Goal: Information Seeking & Learning: Learn about a topic

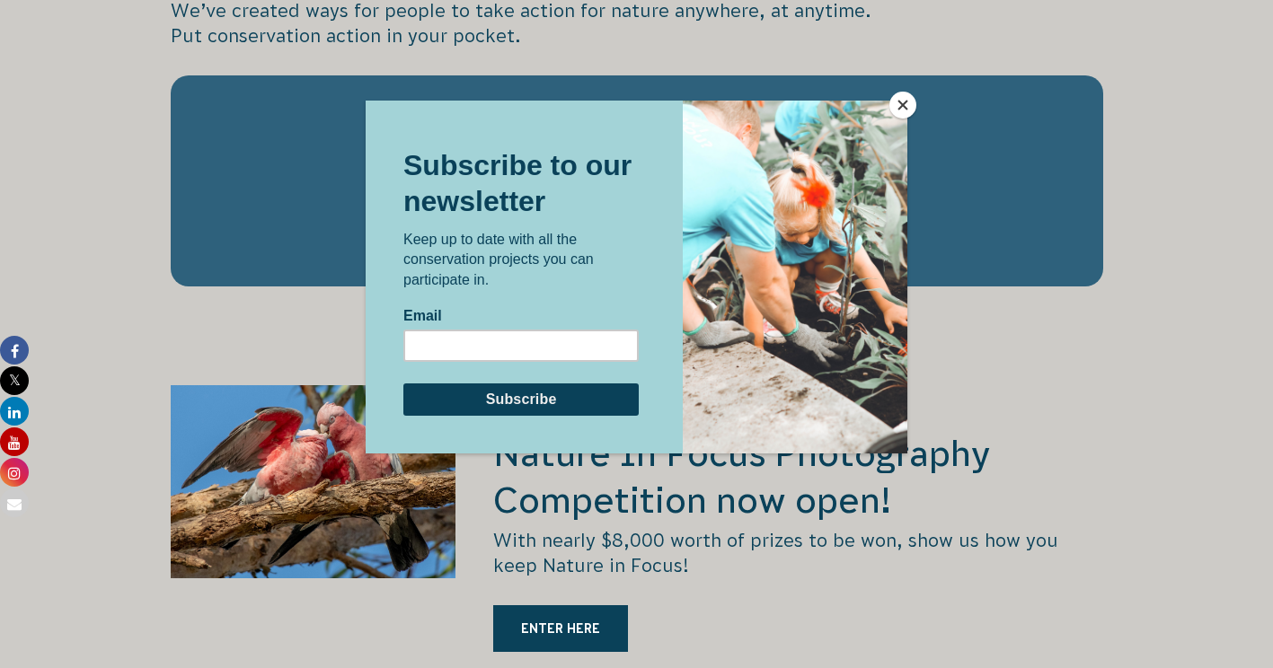
scroll to position [2863, 0]
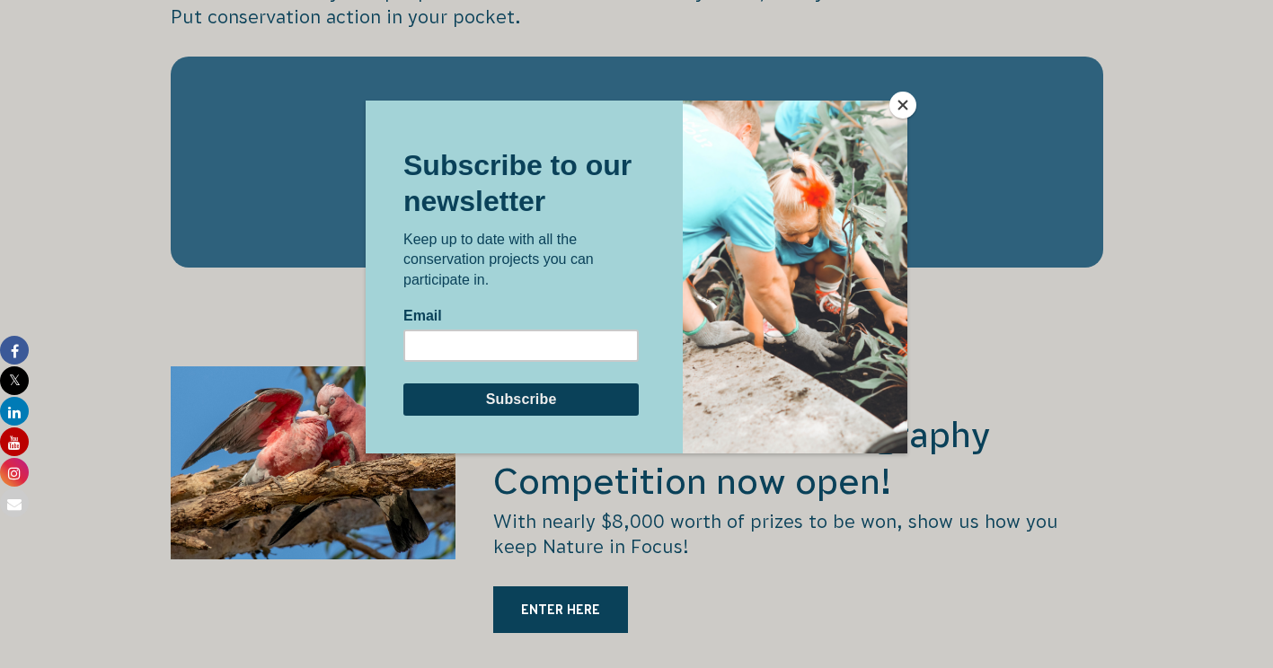
click at [905, 104] on button "Close" at bounding box center [902, 105] width 27 height 27
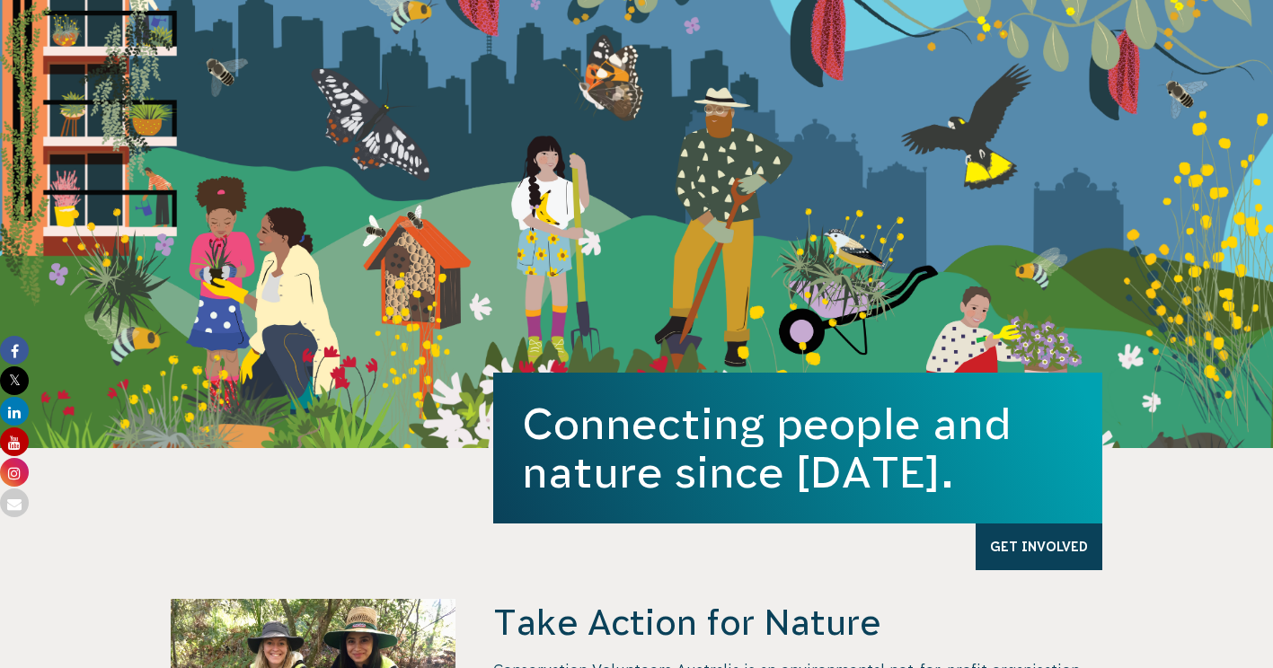
scroll to position [0, 0]
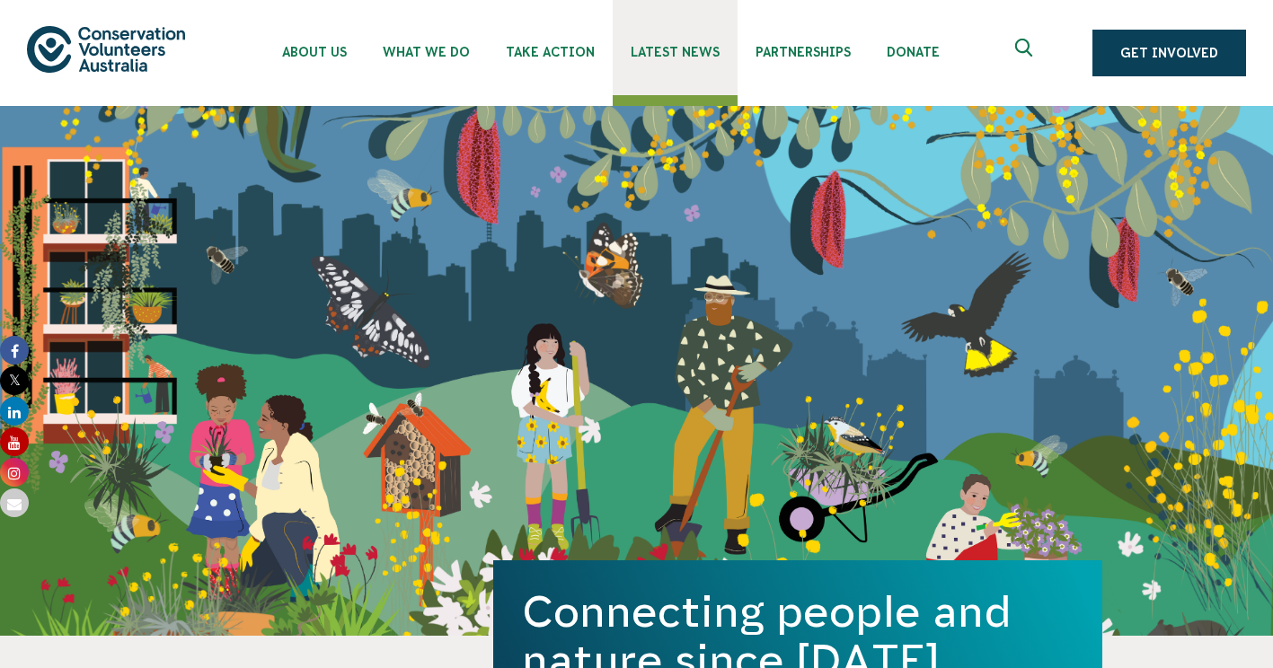
click at [657, 47] on span "Latest News" at bounding box center [674, 52] width 89 height 14
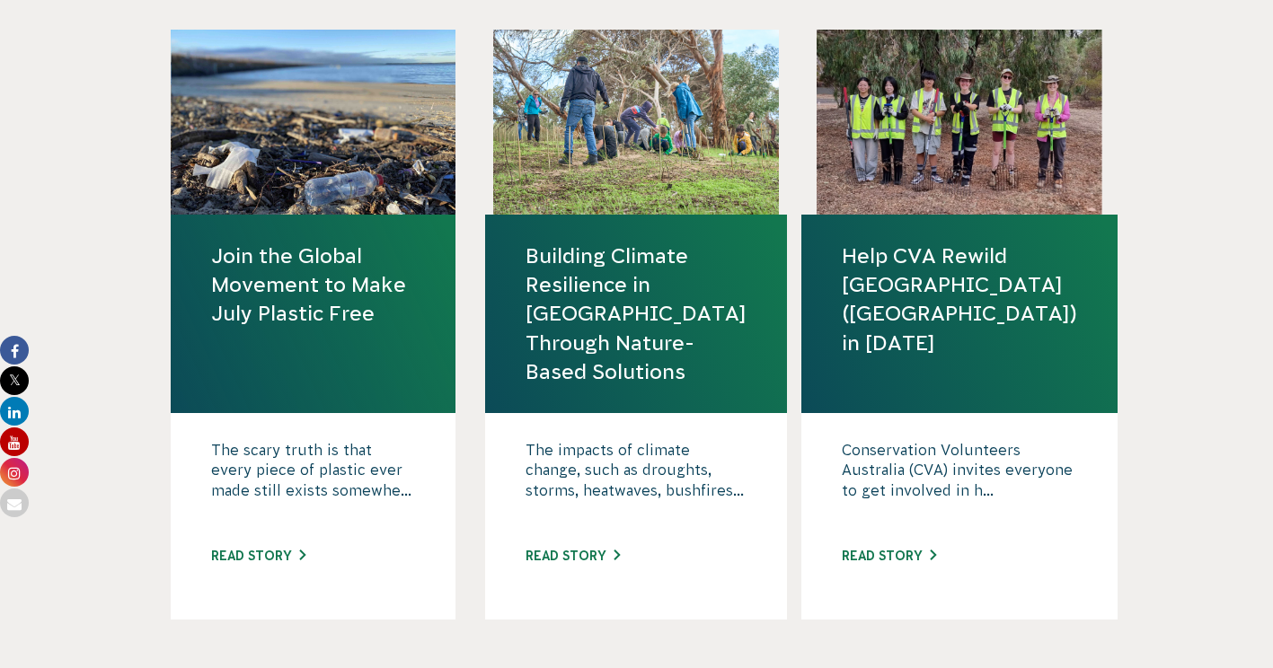
scroll to position [2017, 0]
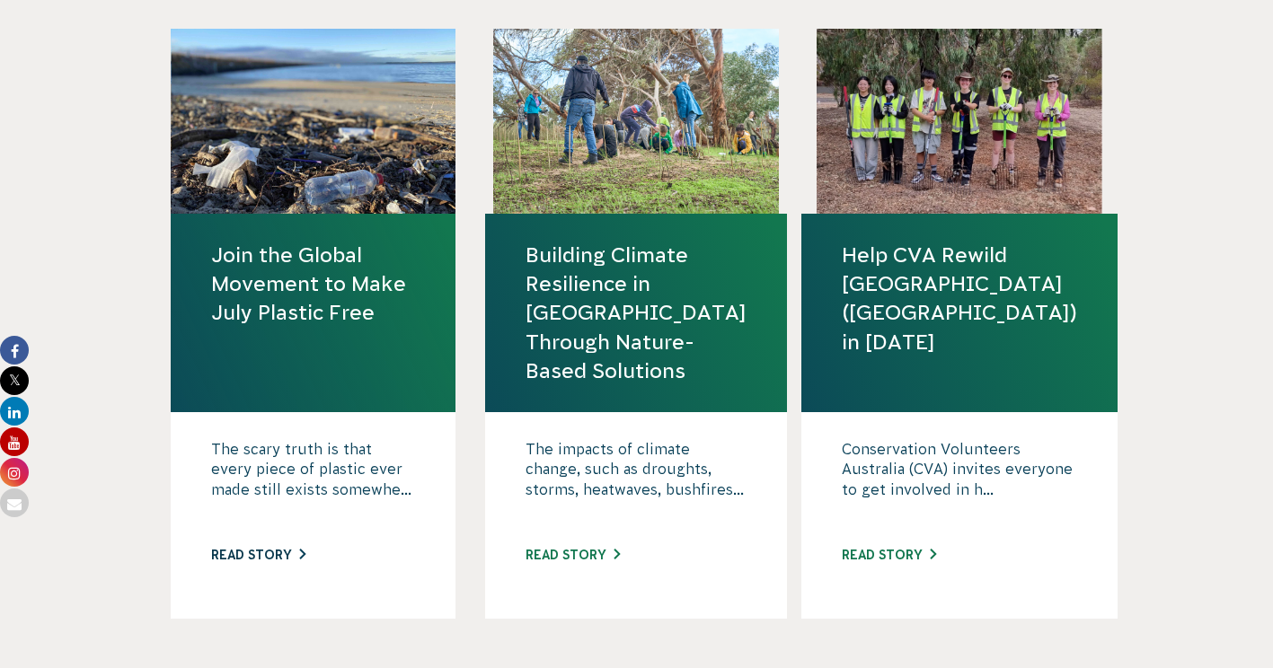
click at [282, 553] on link "Read story" at bounding box center [258, 555] width 94 height 14
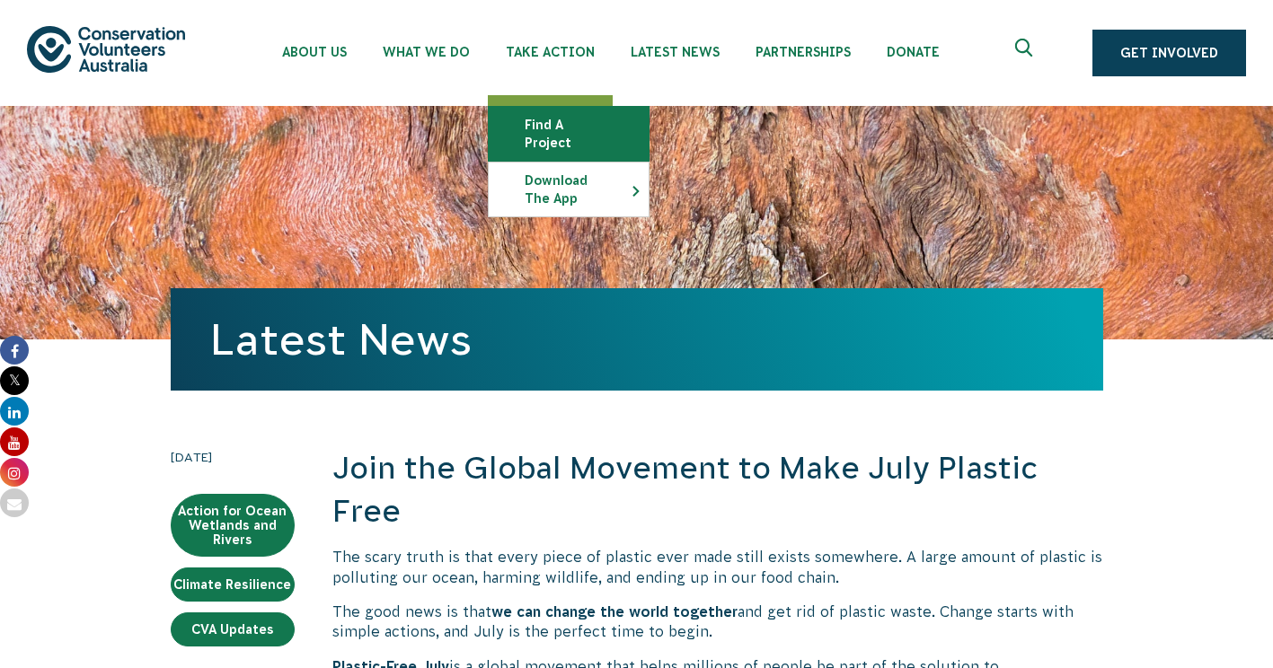
click at [564, 118] on link "Find a project" at bounding box center [569, 134] width 160 height 54
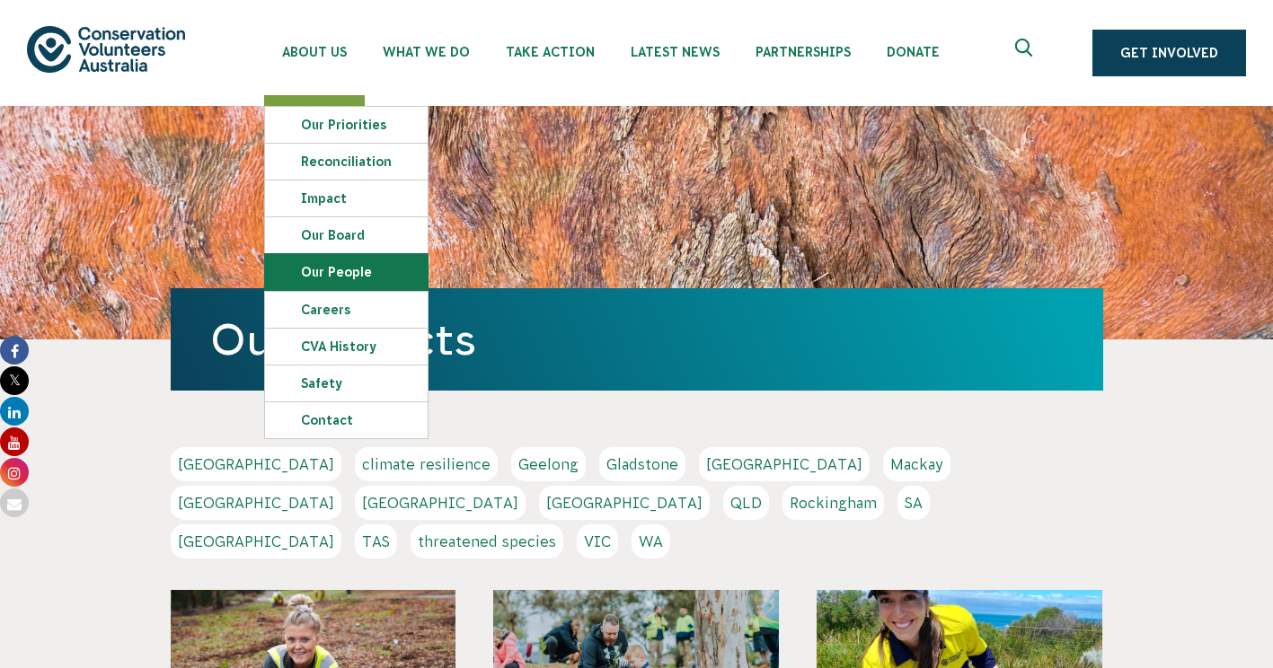
click at [336, 274] on link "Our People" at bounding box center [346, 272] width 163 height 36
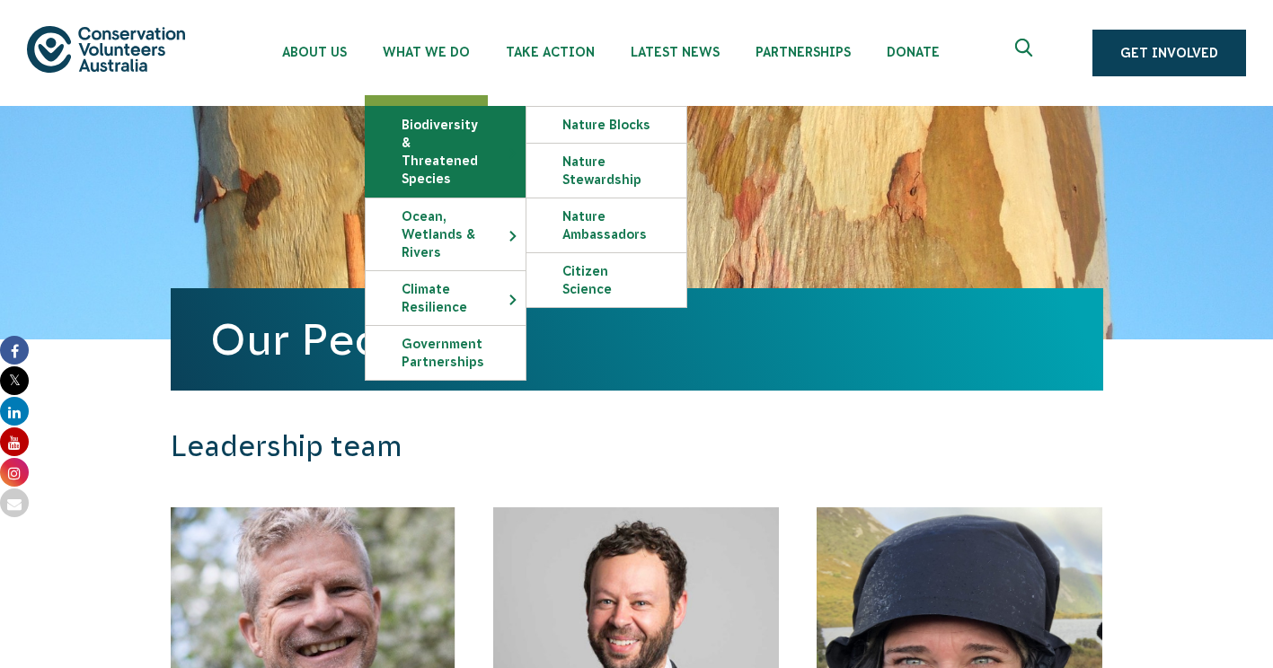
click at [421, 141] on link "Biodiversity & Threatened Species" at bounding box center [446, 152] width 160 height 90
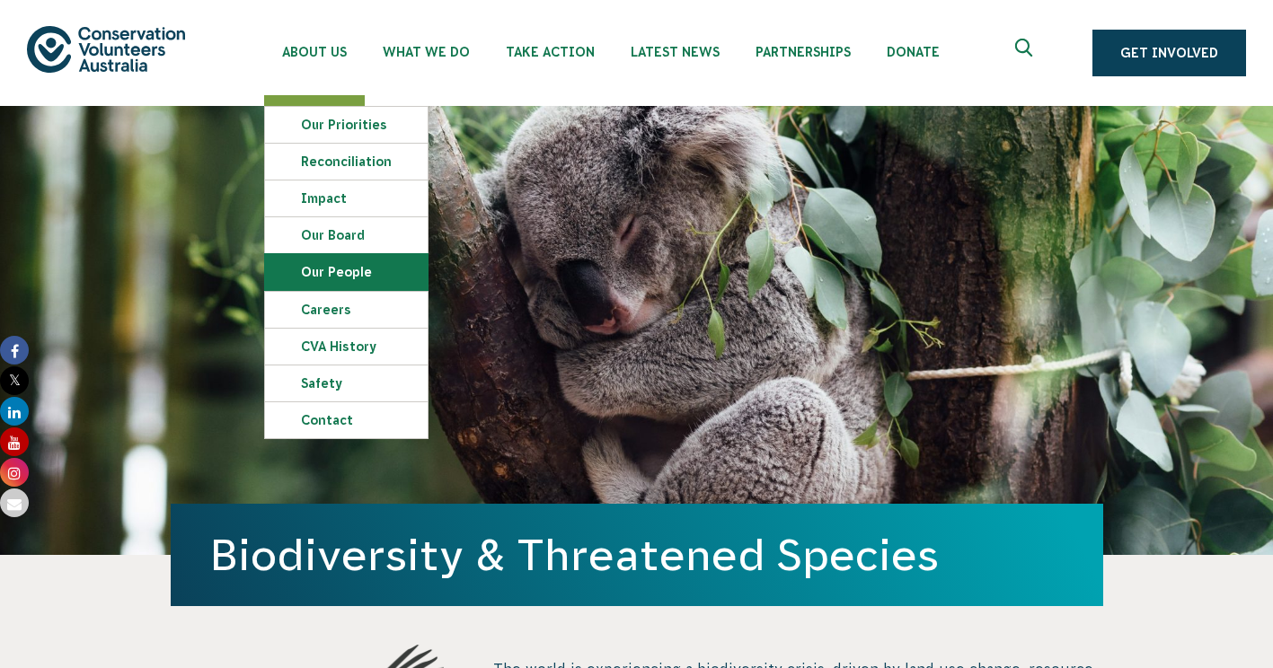
click at [343, 261] on link "Our People" at bounding box center [346, 272] width 163 height 36
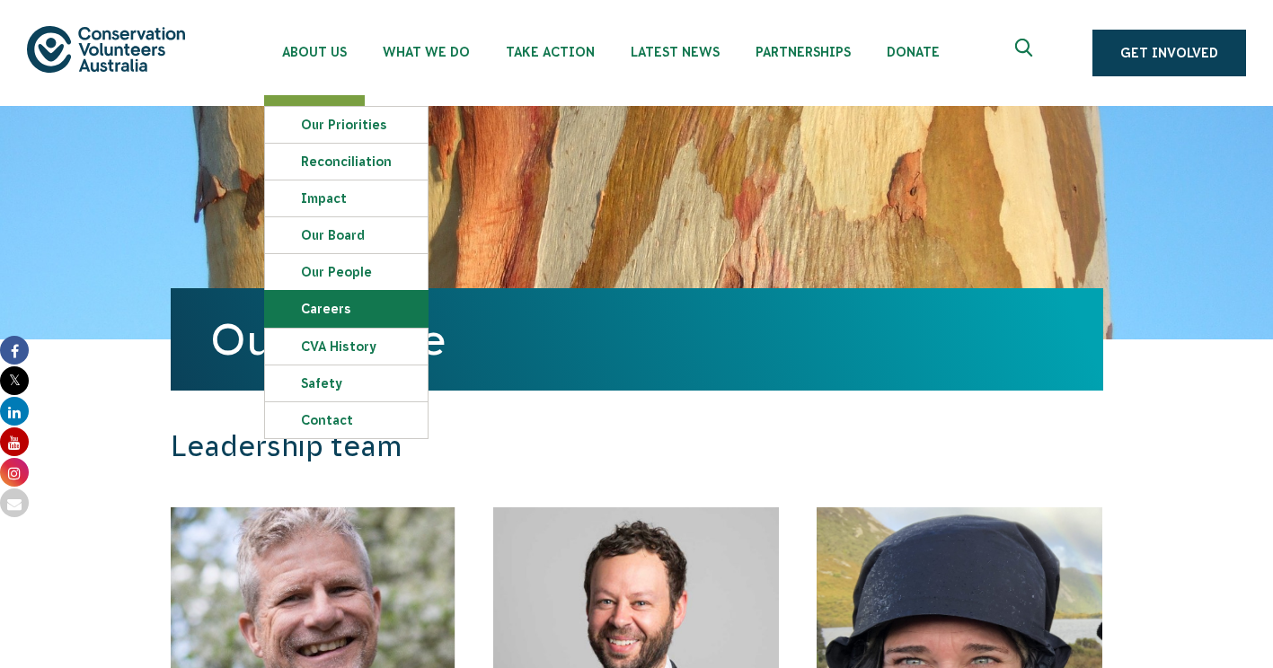
click at [334, 300] on link "Careers" at bounding box center [346, 309] width 163 height 36
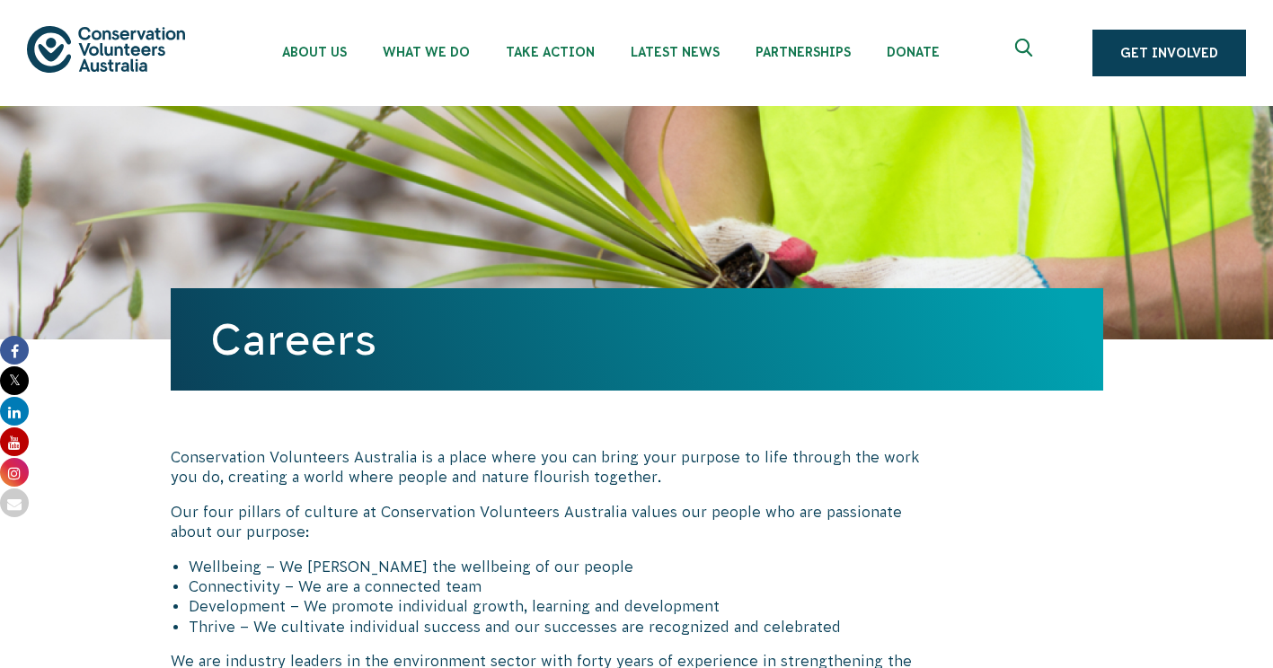
drag, startPoint x: 954, startPoint y: 380, endPoint x: 183, endPoint y: 67, distance: 831.5
click at [183, 67] on div "About Us Our Priorities Reconciliation Impact Our Board Our People Careers CVA …" at bounding box center [636, 53] width 1219 height 106
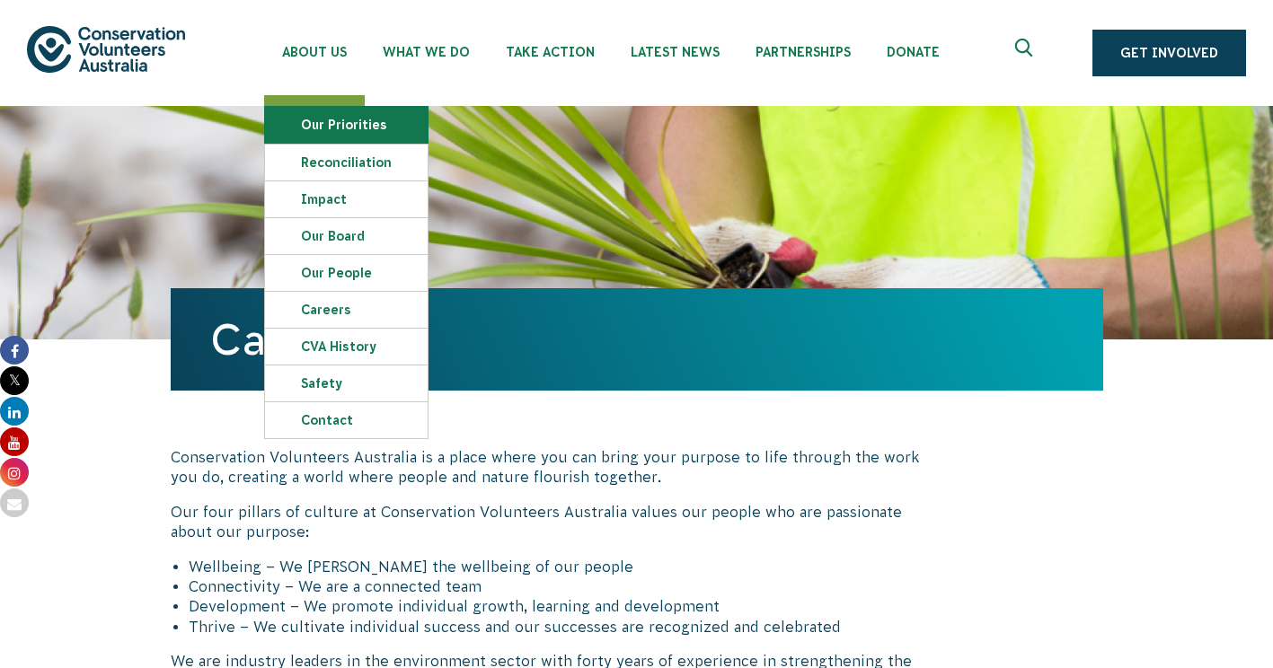
click at [340, 125] on link "Our Priorities" at bounding box center [346, 125] width 163 height 36
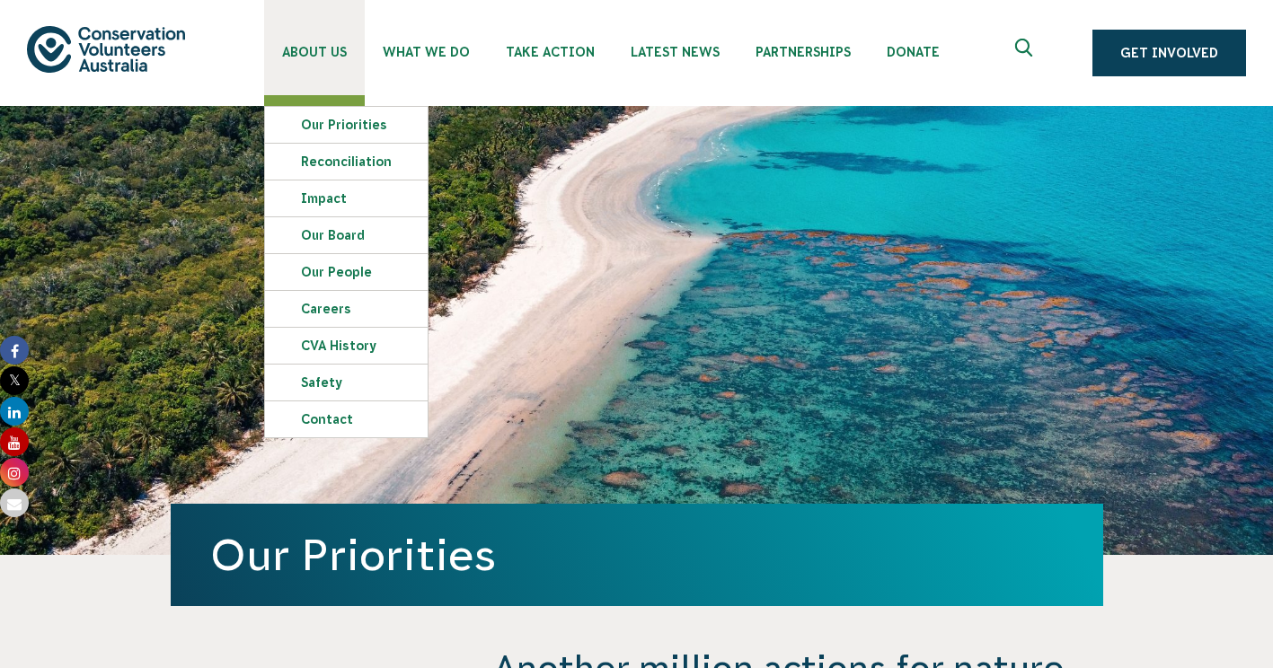
click at [326, 40] on link "About Us" at bounding box center [314, 47] width 101 height 95
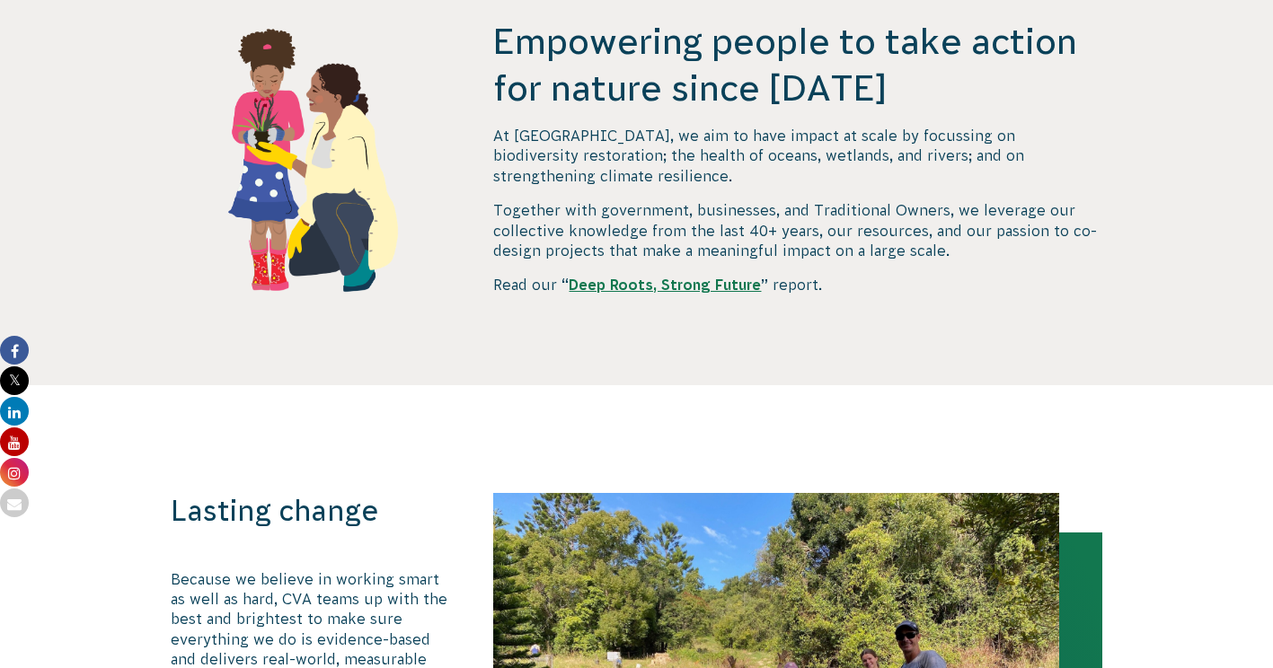
scroll to position [565, 0]
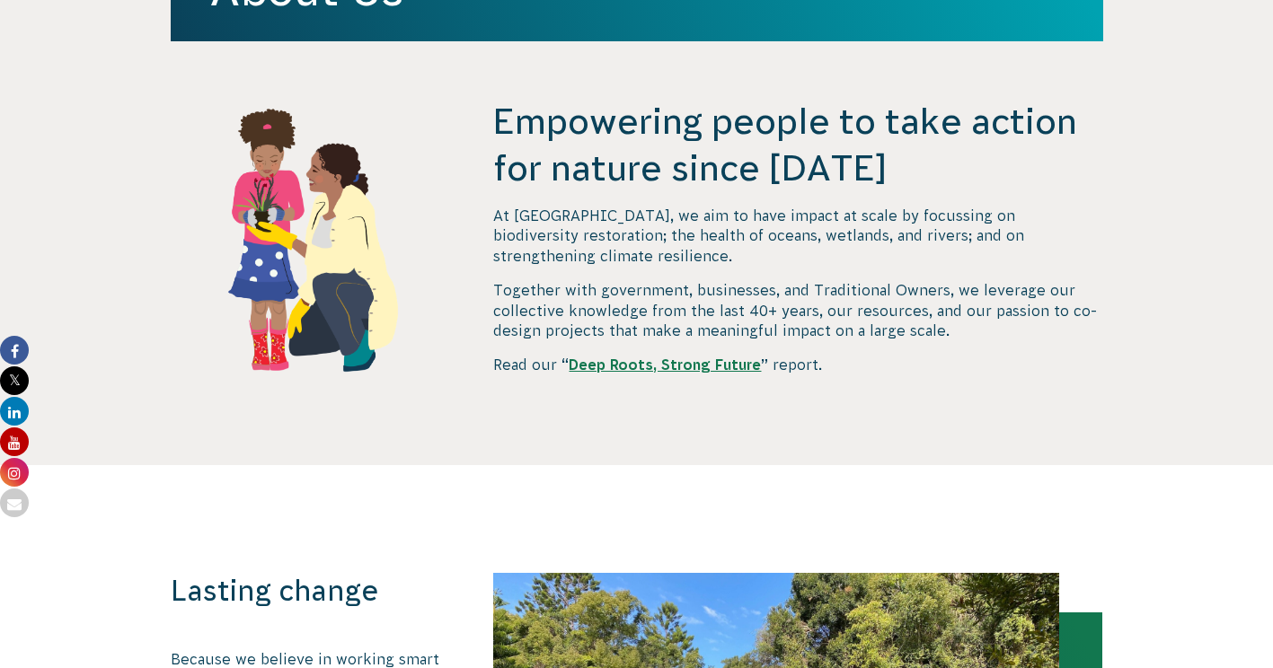
drag, startPoint x: 492, startPoint y: 111, endPoint x: 871, endPoint y: 173, distance: 384.0
click at [871, 173] on div "Empowering people to take action for nature since [DATE] At [GEOGRAPHIC_DATA], …" at bounding box center [637, 281] width 970 height 367
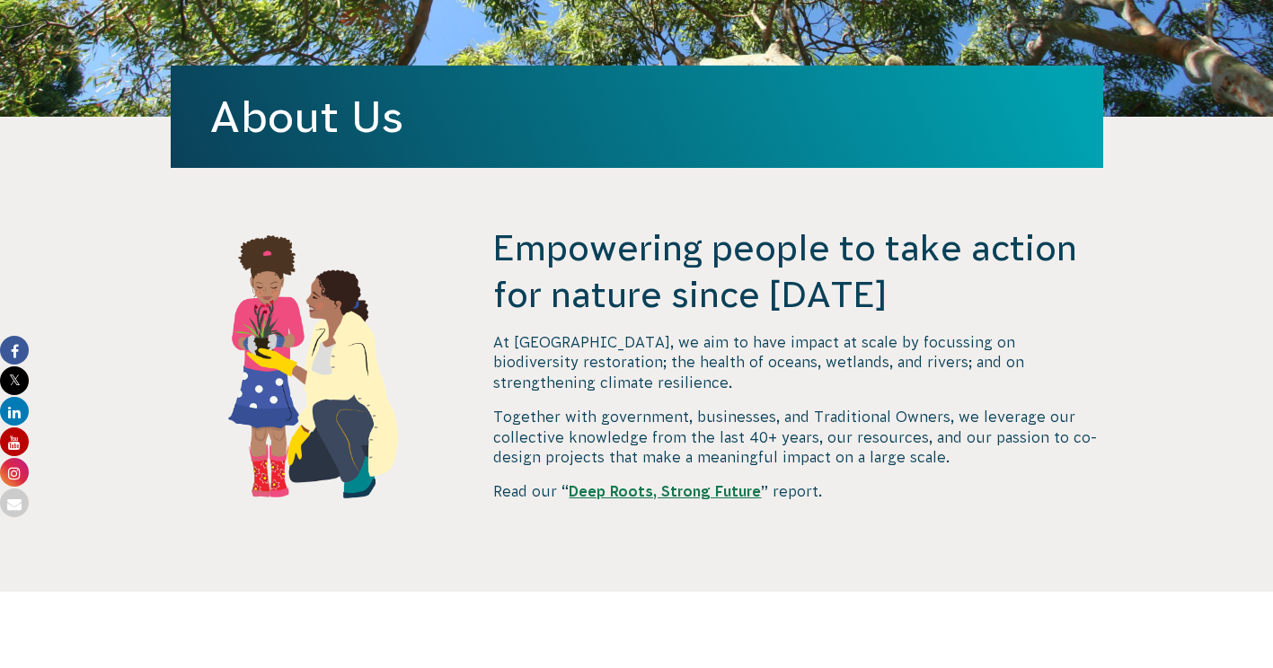
copy h4 "Empowering people to take action for nature since [DATE]"
click at [705, 407] on p "Together with government, businesses, and Traditional Owners, we leverage our c…" at bounding box center [797, 437] width 609 height 60
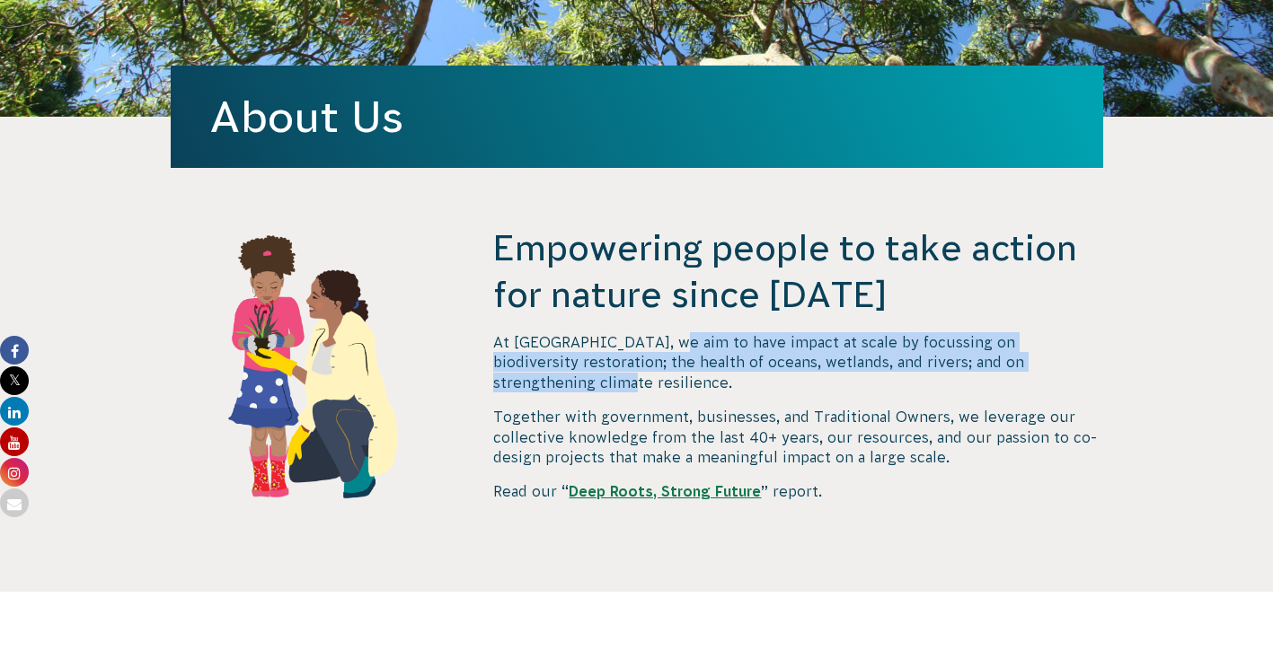
drag, startPoint x: 663, startPoint y: 339, endPoint x: 1060, endPoint y: 366, distance: 397.8
click at [1060, 366] on p "At [GEOGRAPHIC_DATA], we aim to have impact at scale by focussing on biodiversi…" at bounding box center [797, 362] width 609 height 60
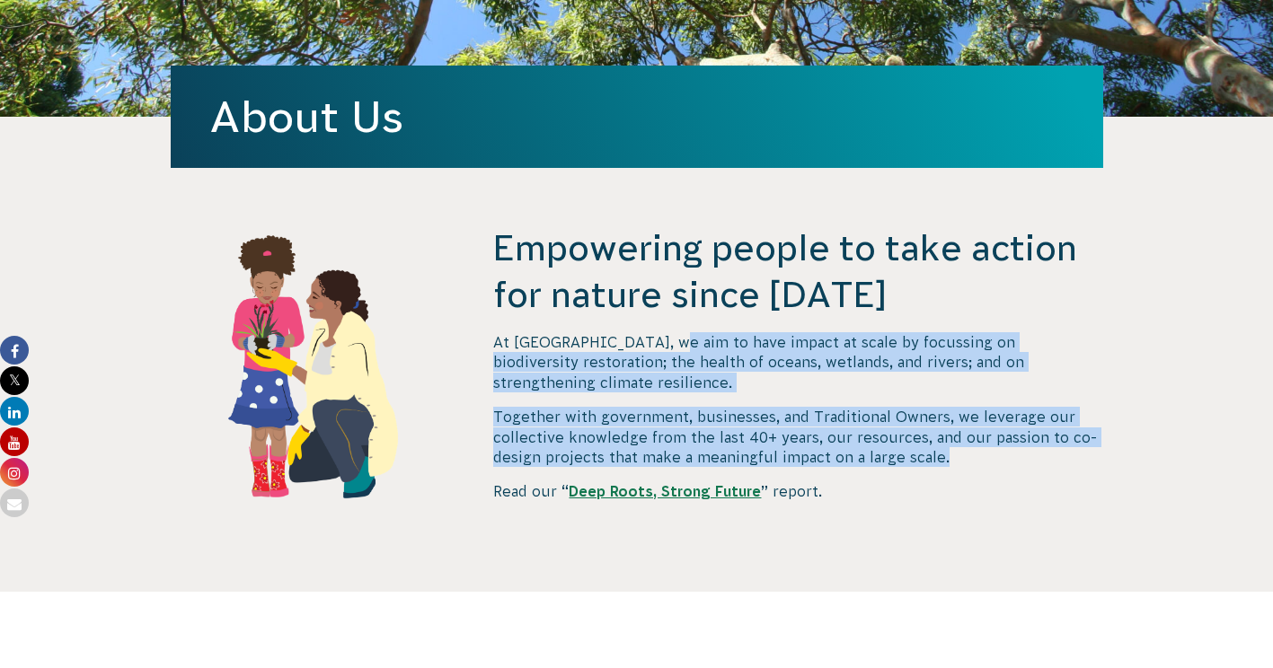
drag, startPoint x: 1060, startPoint y: 366, endPoint x: 980, endPoint y: 437, distance: 107.5
click at [980, 437] on p "Together with government, businesses, and Traditional Owners, we leverage our c…" at bounding box center [797, 437] width 609 height 60
copy div "impact at scale by focussing on biodiversity restoration; the health of oceans,…"
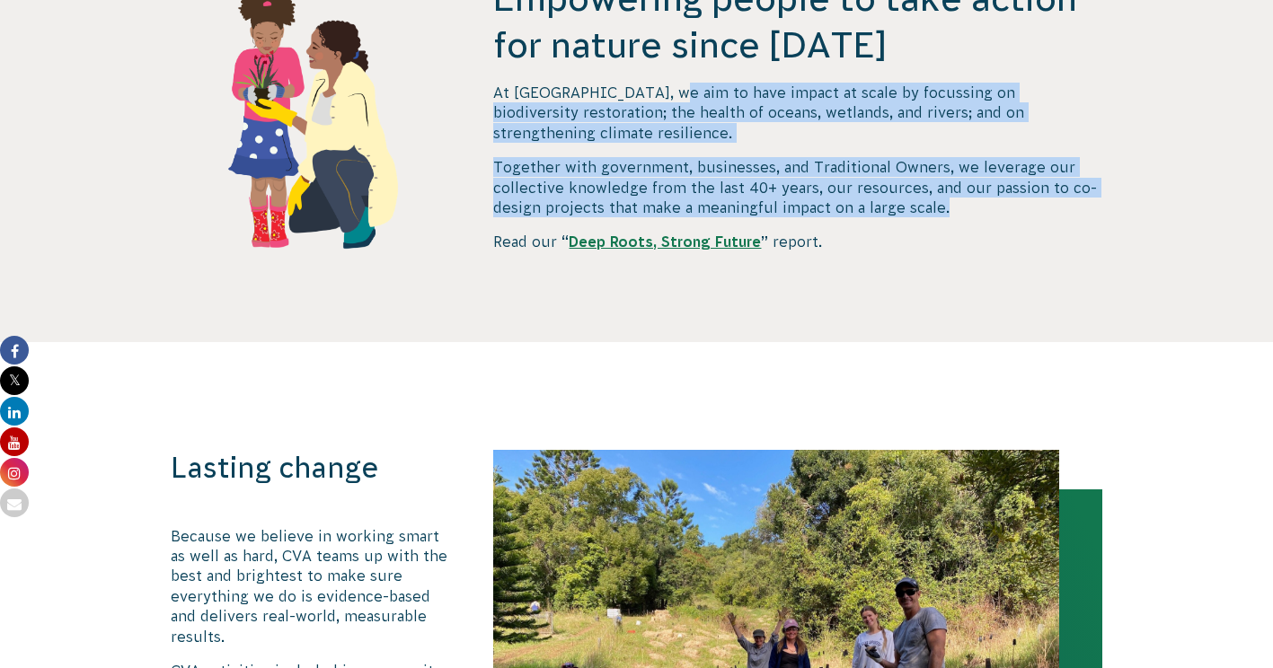
scroll to position [689, 0]
copy div "impact at scale by focussing on biodiversity restoration; the health of oceans,…"
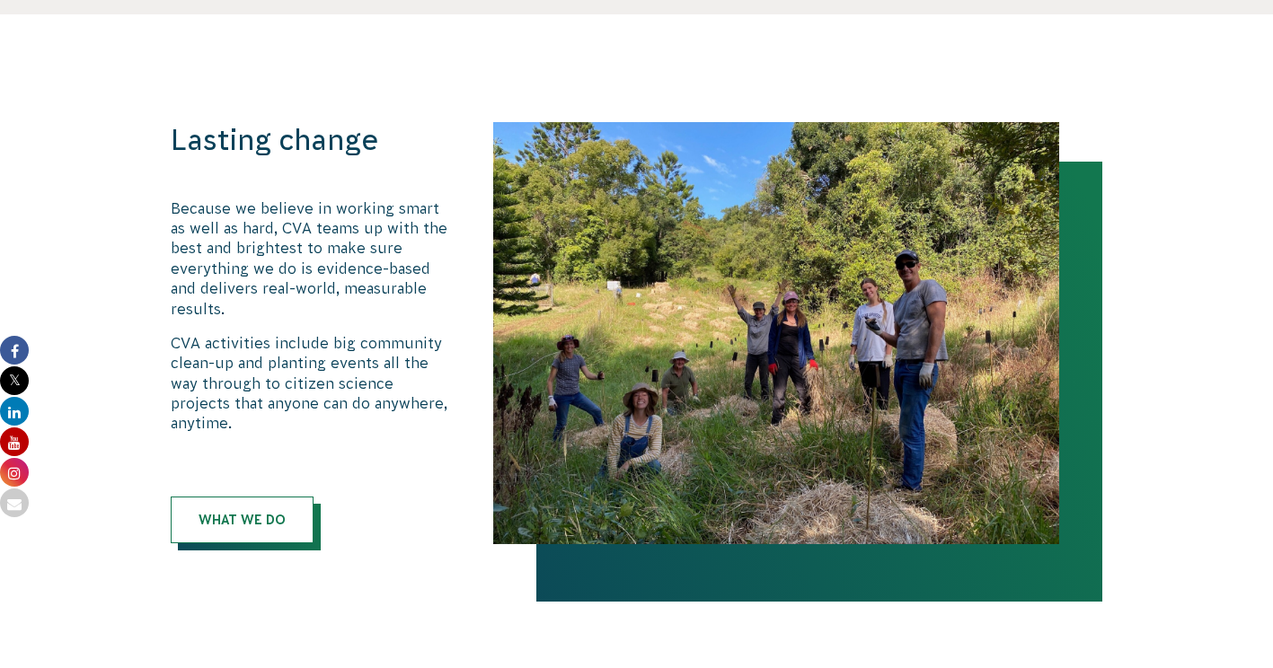
scroll to position [1067, 0]
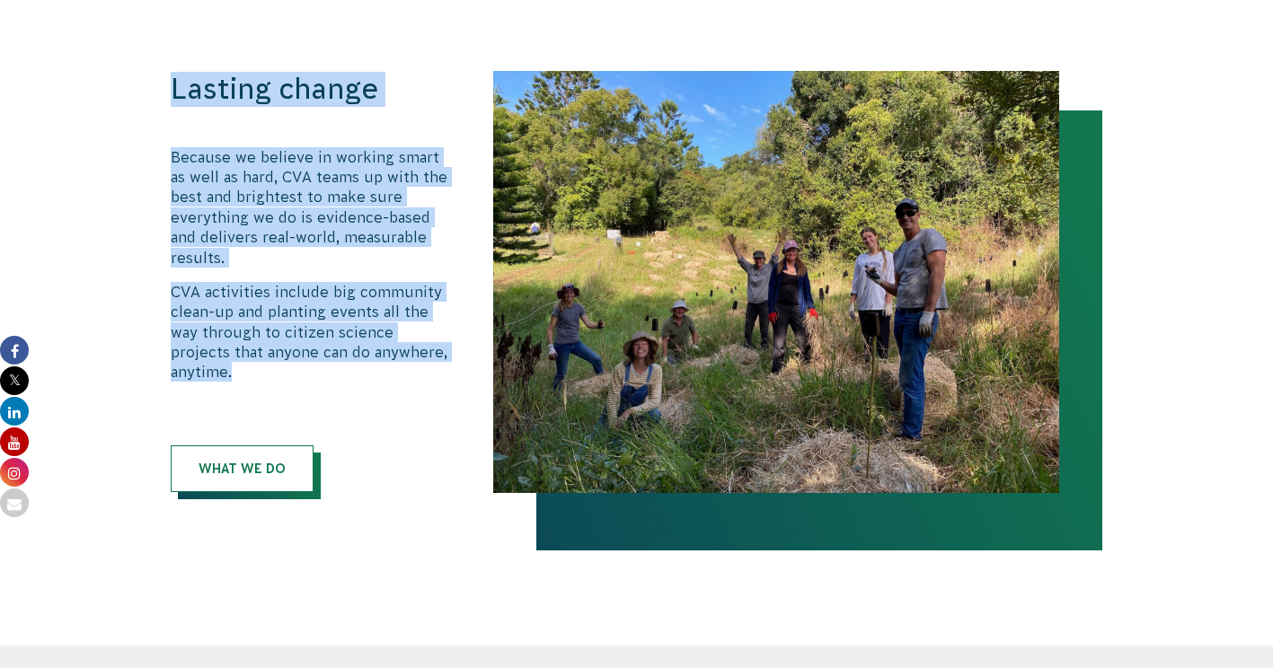
drag, startPoint x: 160, startPoint y: 80, endPoint x: 455, endPoint y: 331, distance: 388.0
click at [455, 331] on div "Lasting change Because we believe in working smart as well as hard, CVA teams u…" at bounding box center [637, 282] width 970 height 422
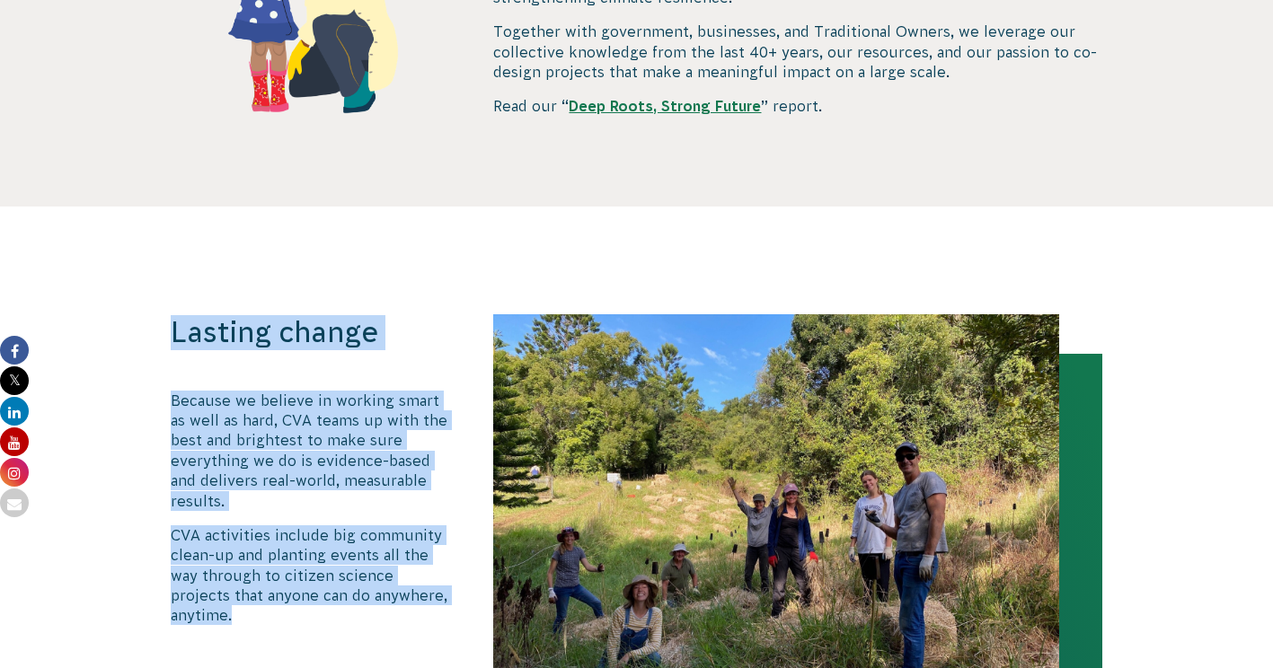
scroll to position [823, 0]
click at [694, 99] on strong "Deep Roots, Strong Future" at bounding box center [665, 107] width 192 height 16
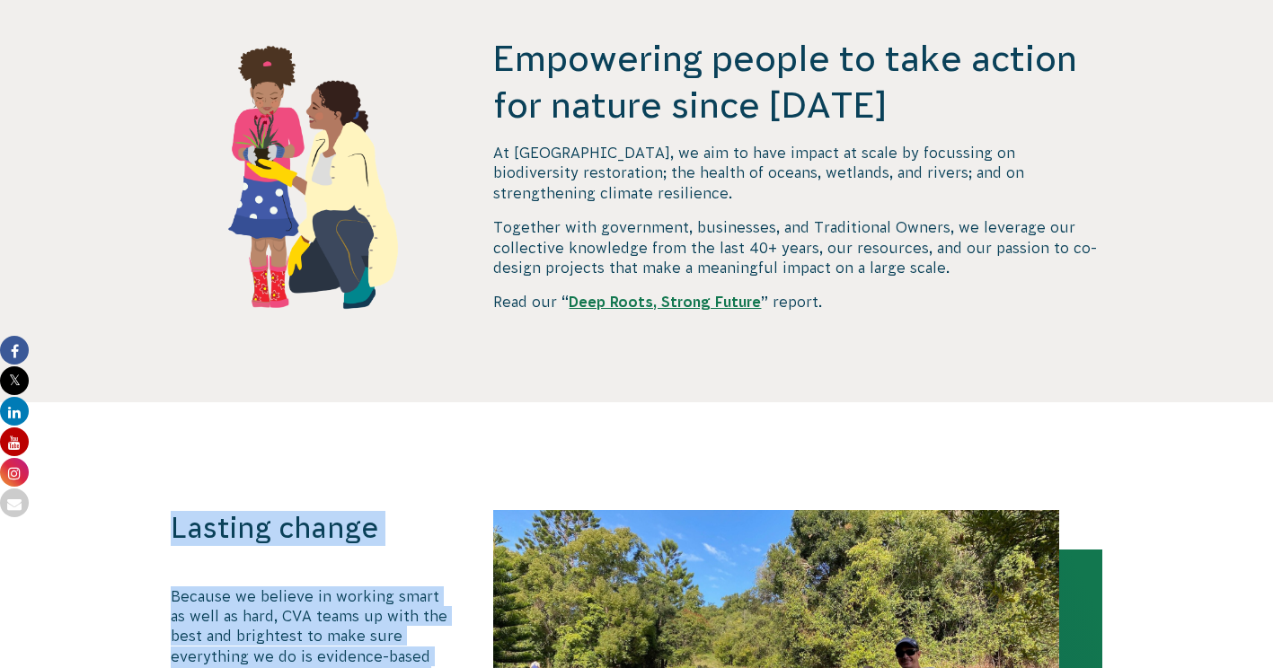
scroll to position [629, 0]
